Goal: Communication & Community: Answer question/provide support

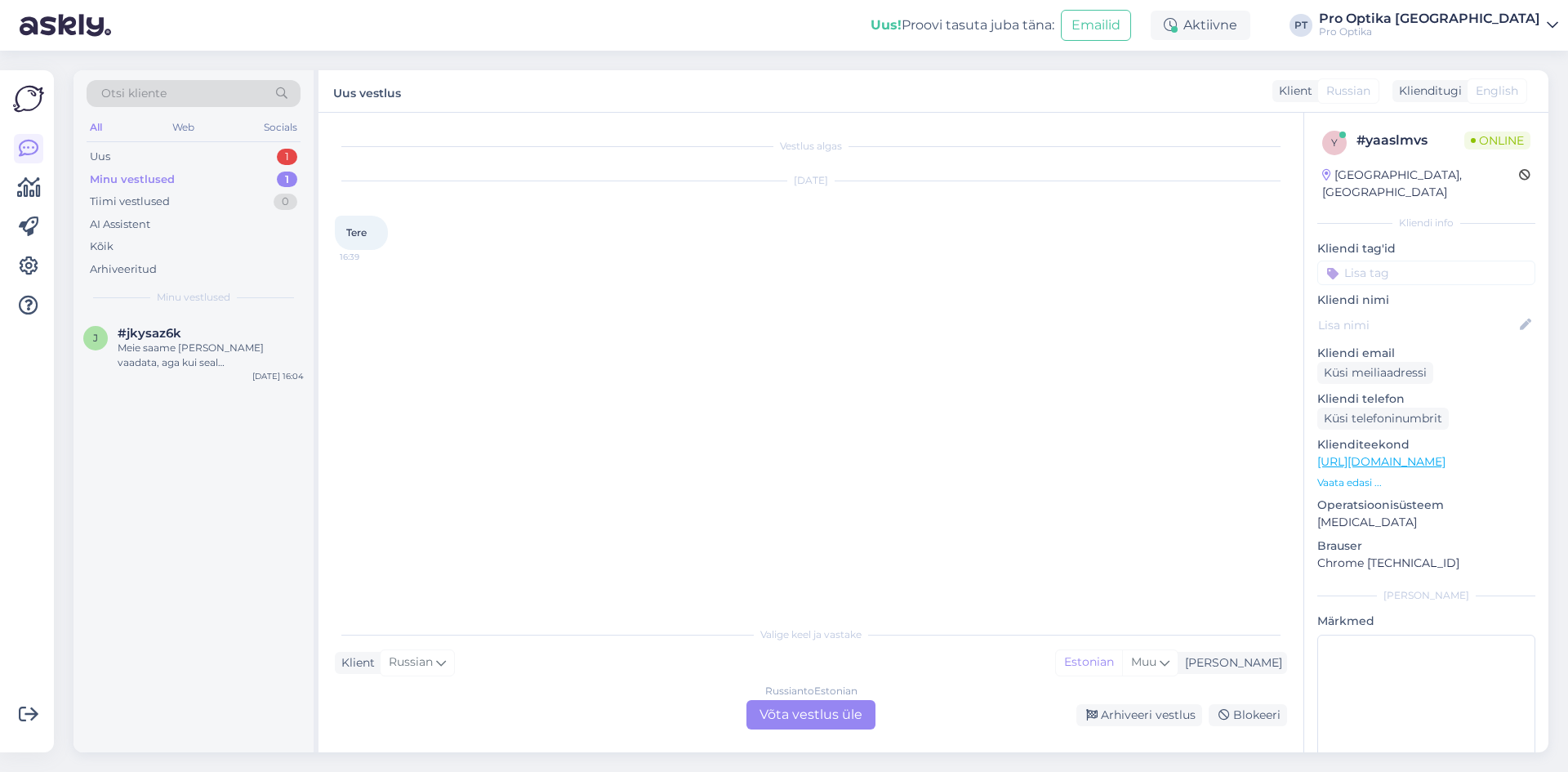
click at [795, 707] on div "Russian to Estonian Võta vestlus üle" at bounding box center [811, 715] width 129 height 30
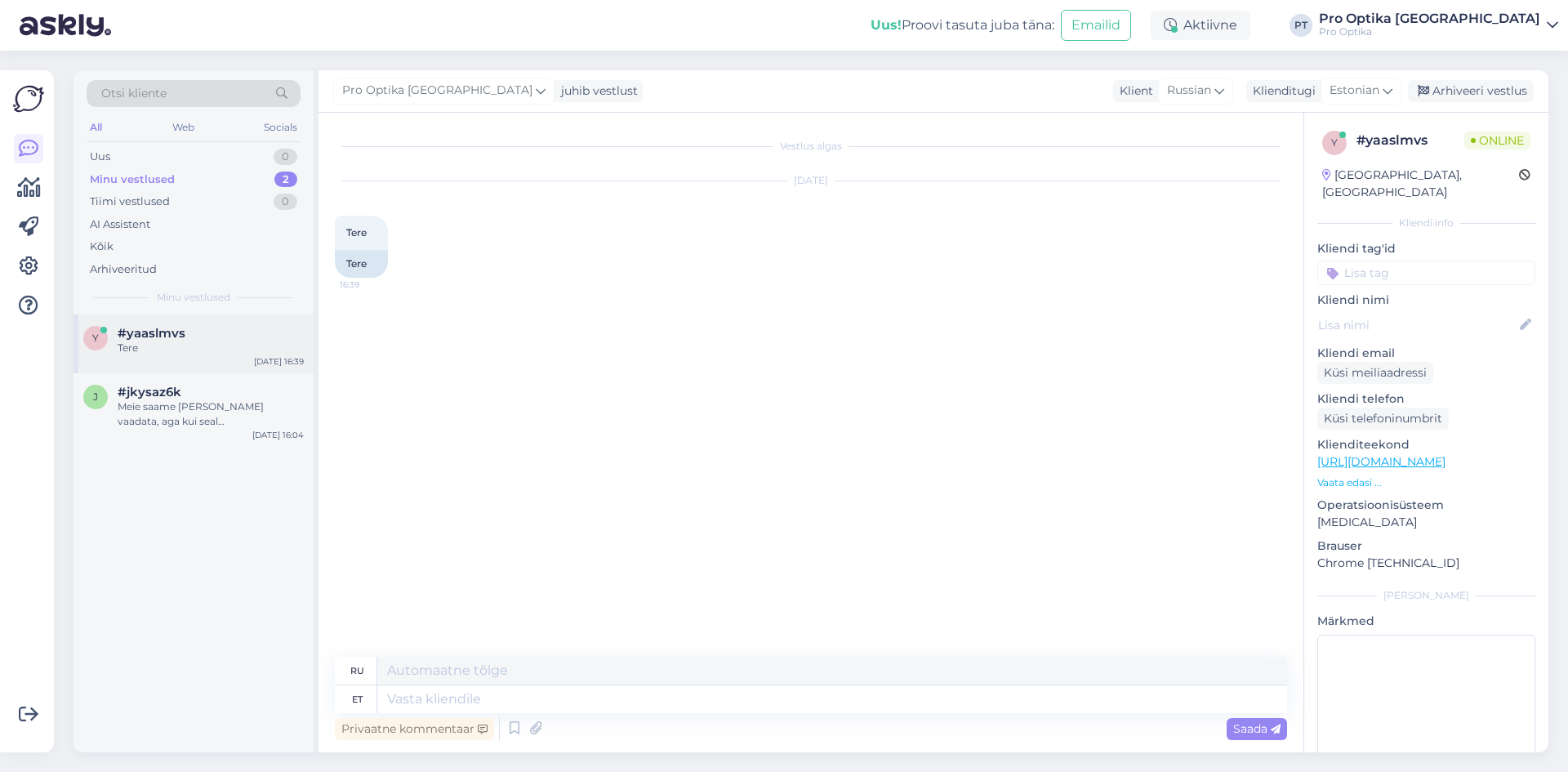
click at [250, 351] on div "Tere" at bounding box center [211, 348] width 186 height 15
click at [757, 687] on textarea at bounding box center [833, 699] width 910 height 28
type textarea "Tere!"
type textarea "Привет!"
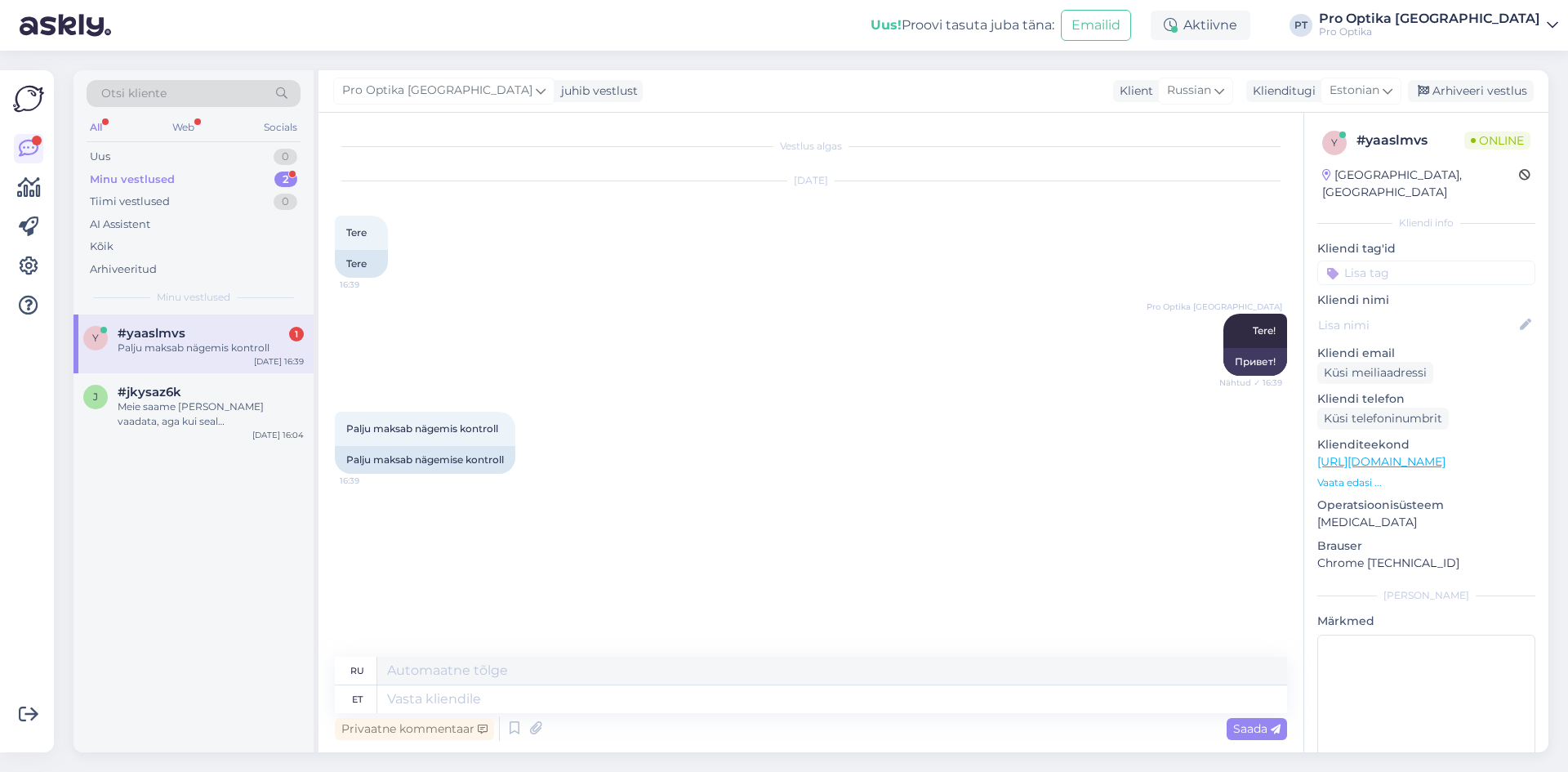
click at [242, 355] on div "Palju maksab nägemis kontroll" at bounding box center [211, 348] width 186 height 15
click at [436, 698] on textarea at bounding box center [833, 699] width 910 height 28
click at [219, 404] on div "Meie saame [PERSON_NAME] vaadata, aga kui seal [PERSON_NAME] rohtu, siis suunam…" at bounding box center [211, 414] width 186 height 30
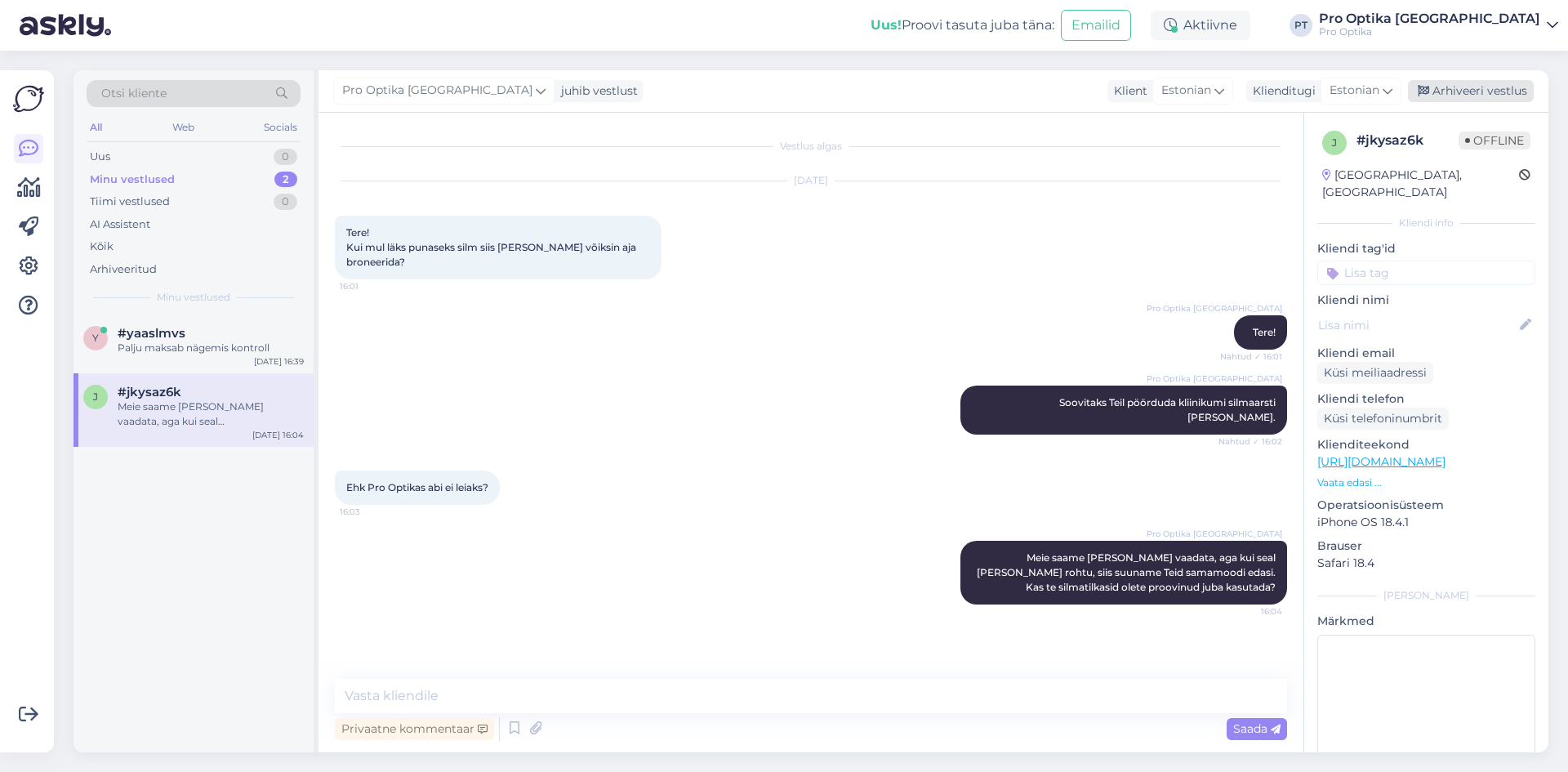
click at [1470, 93] on div "Arhiveeri vestlus" at bounding box center [1471, 91] width 126 height 22
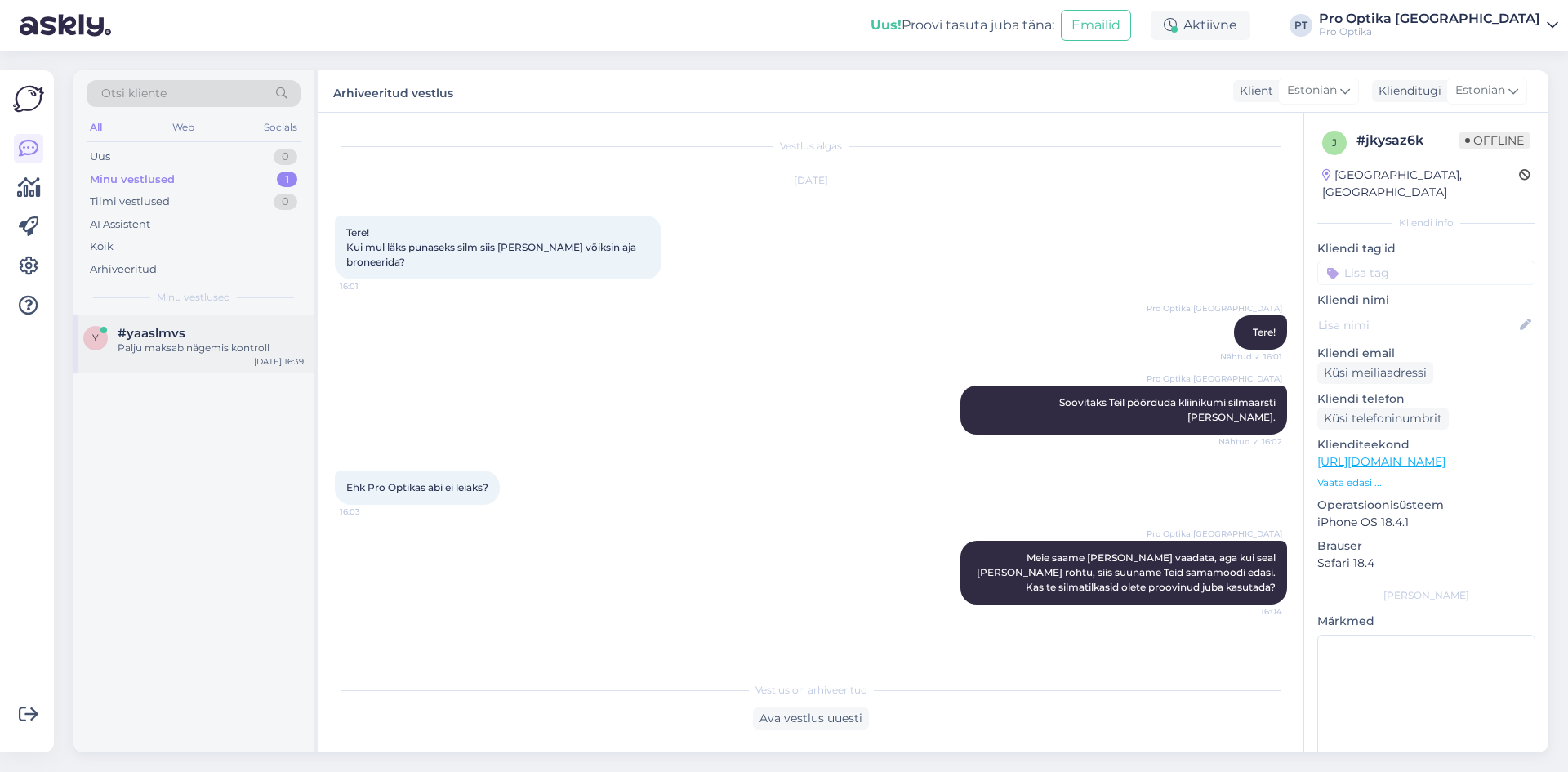
click at [215, 332] on div "#yaaslmvs" at bounding box center [211, 333] width 186 height 15
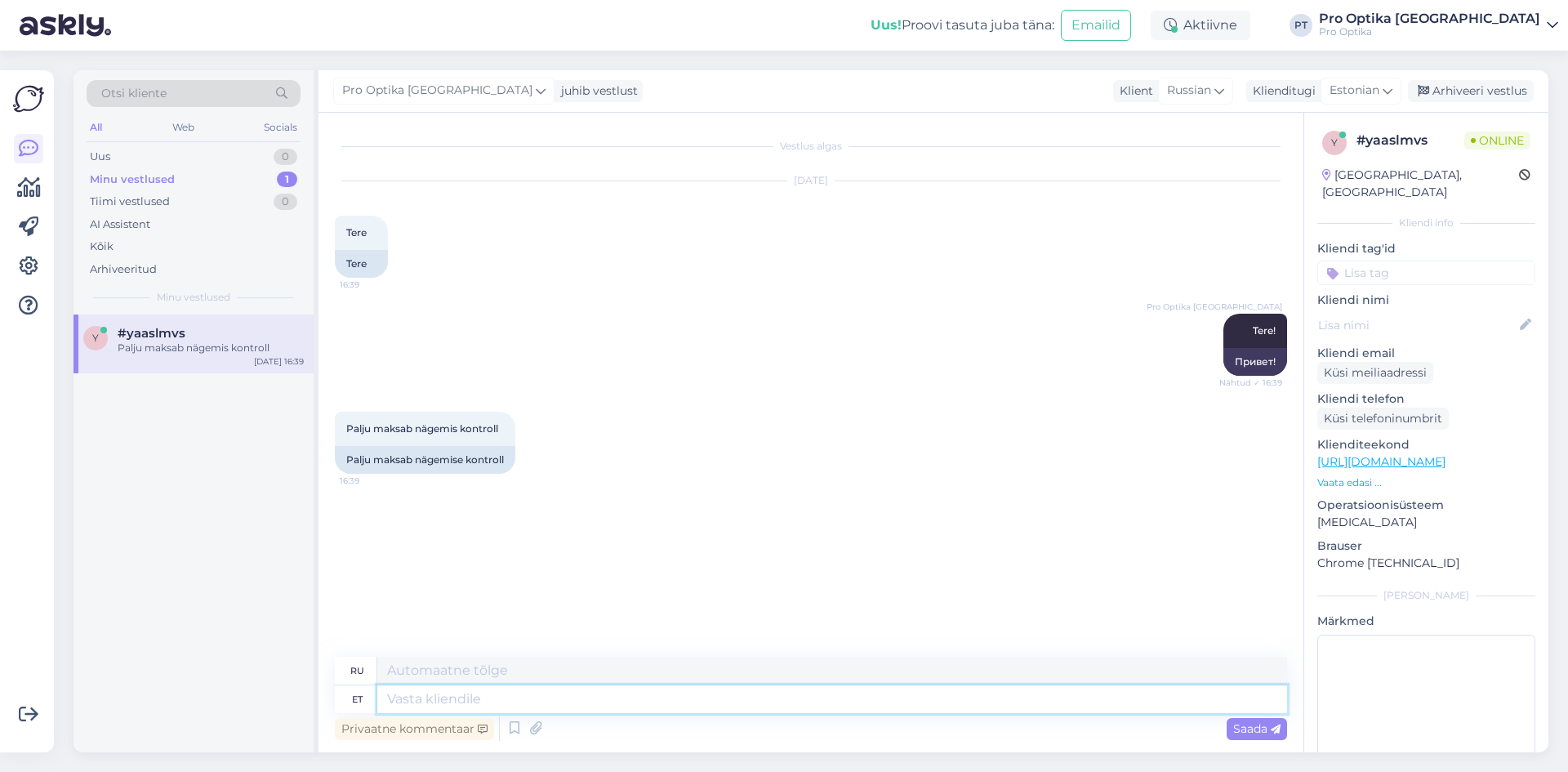
click at [612, 699] on textarea at bounding box center [833, 699] width 910 height 28
click at [519, 729] on icon at bounding box center [514, 728] width 20 height 25
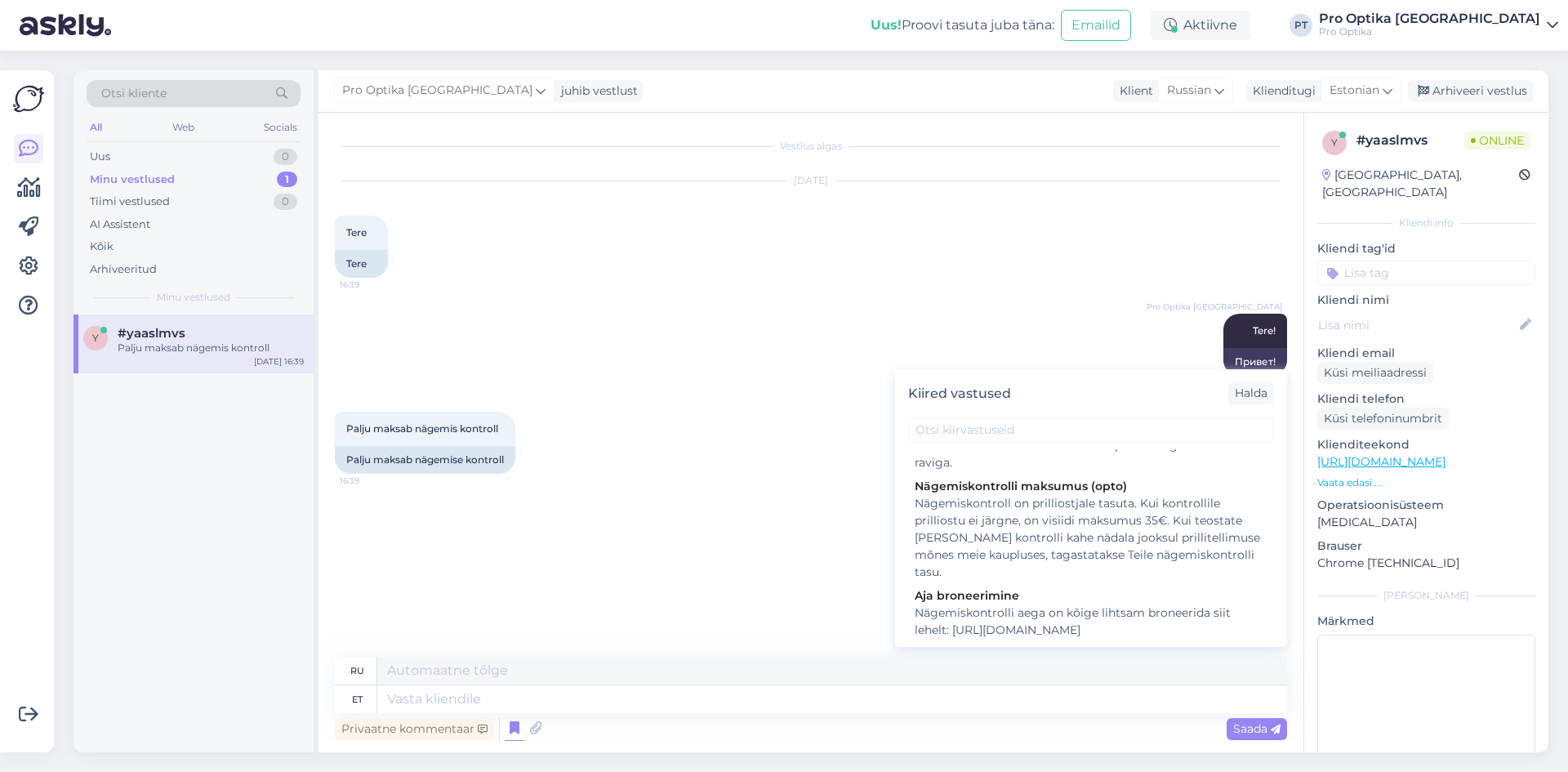
scroll to position [327, 0]
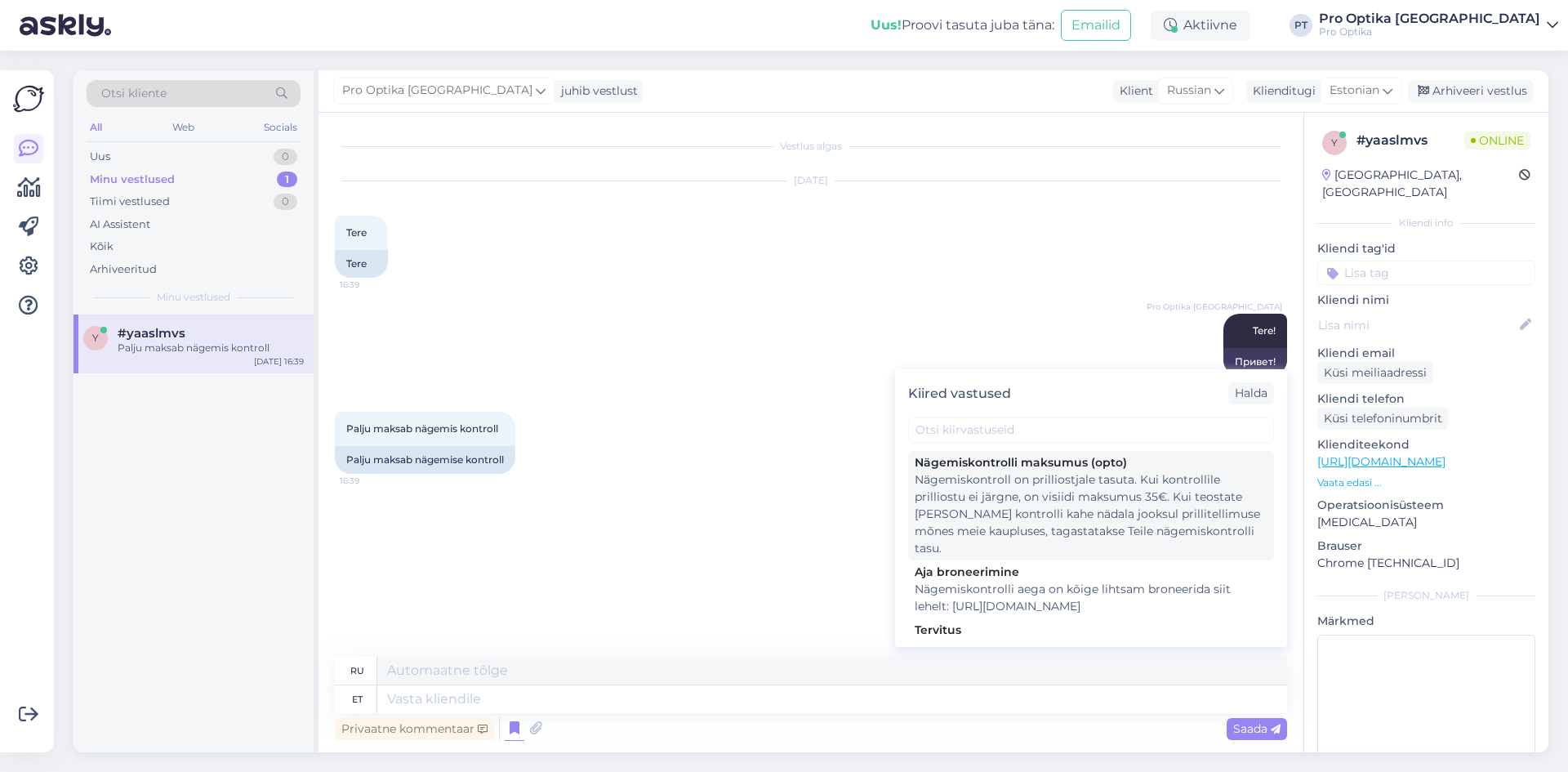
click at [1109, 543] on div "Nägemiskontroll on prilliostjale tasuta. Kui kontrollile prilliostu ei järgne, …" at bounding box center [1091, 513] width 353 height 86
type textarea "Проверка зрения для покупателя очков бесплатна. Если осмотр не сопровождается п…"
type textarea "Nägemiskontroll on prilliostjale tasuta. Kui kontrollile prilliostu ei järgne, …"
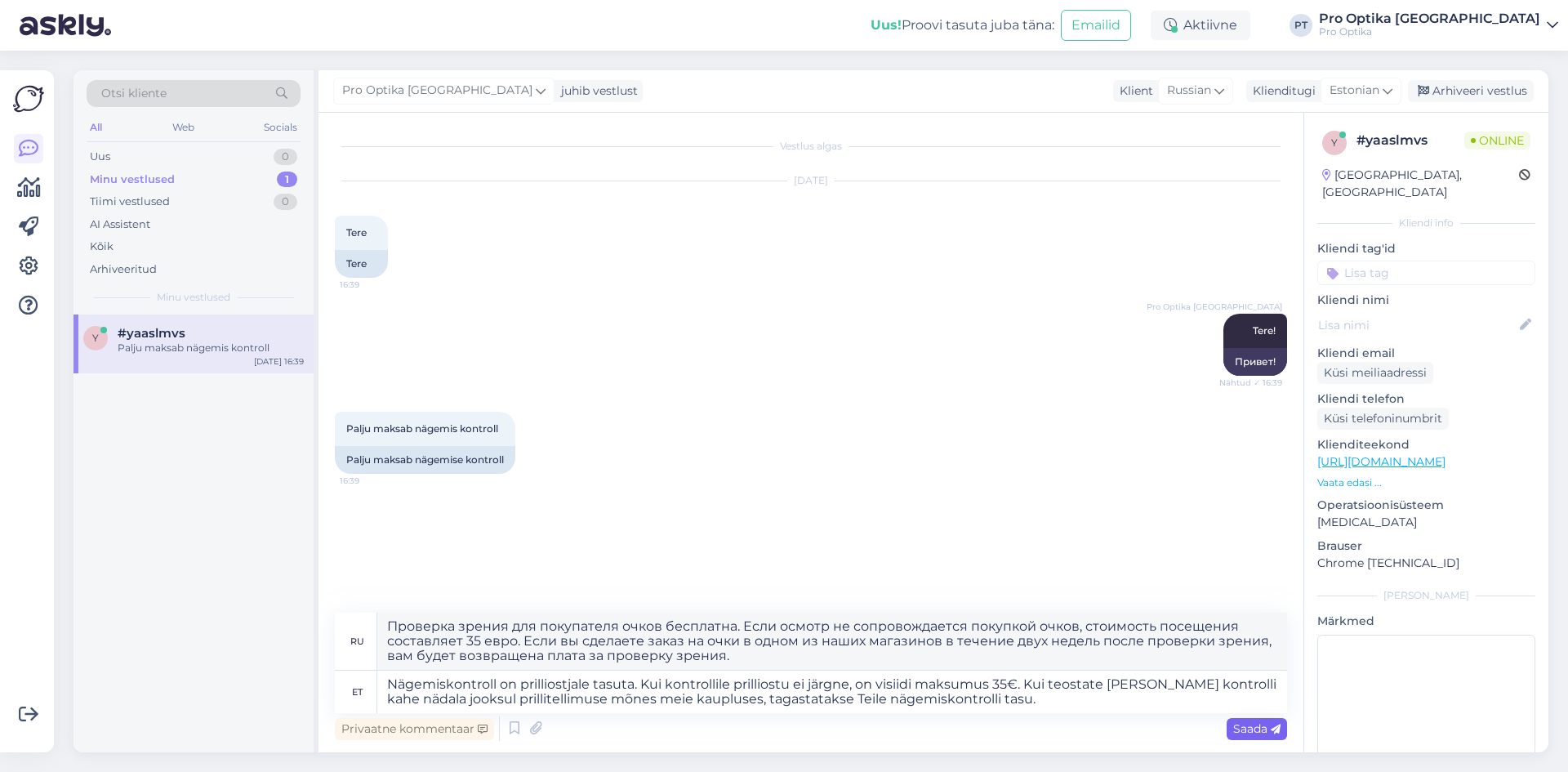
click at [1246, 736] on div "Saada" at bounding box center [1257, 728] width 60 height 22
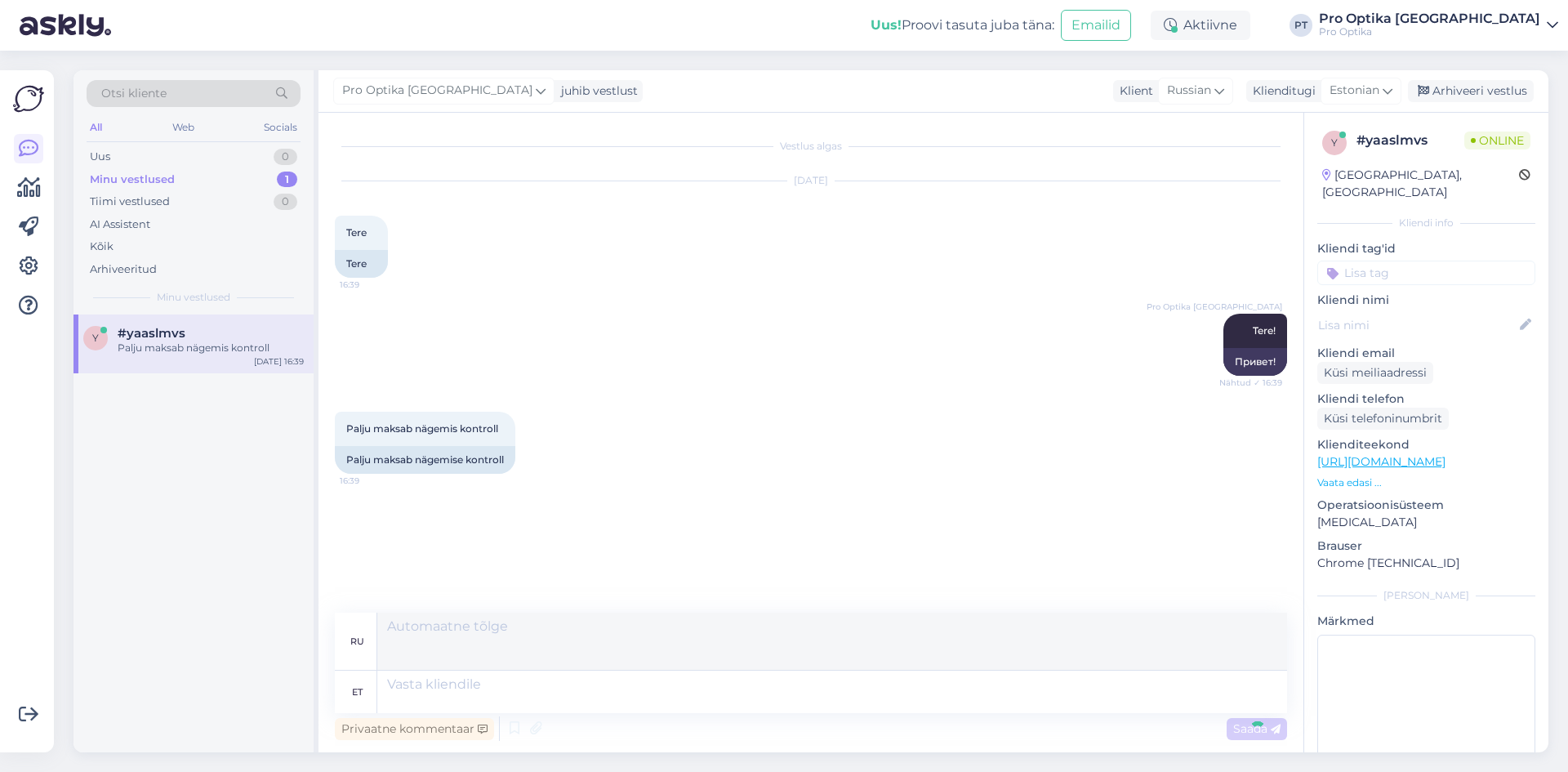
scroll to position [65, 0]
